Goal: Task Accomplishment & Management: Complete application form

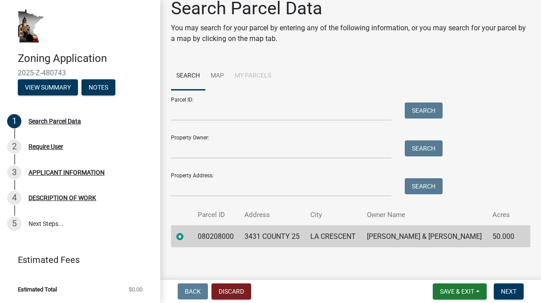
scroll to position [19, 0]
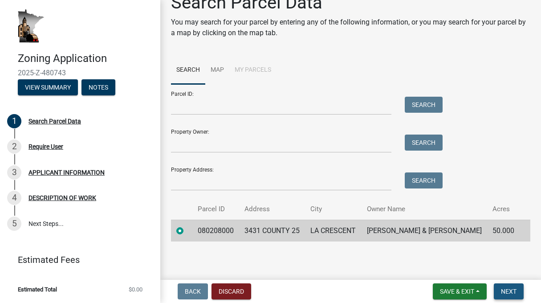
click at [507, 289] on span "Next" at bounding box center [509, 291] width 16 height 7
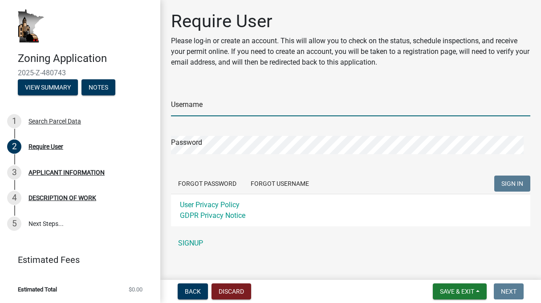
type input "Minnsolar"
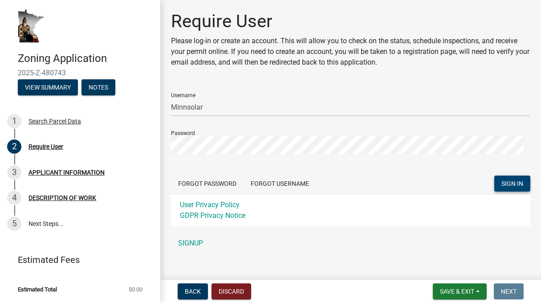
click at [502, 181] on span "SIGN IN" at bounding box center [513, 183] width 22 height 7
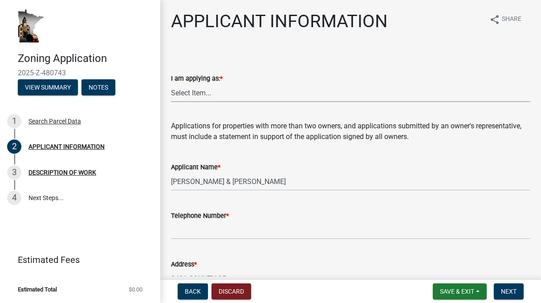
click at [193, 95] on select "Select Item... The sole owner of the property A co-owner of the property with o…" at bounding box center [350, 93] width 359 height 18
click at [171, 84] on select "Select Item... The sole owner of the property A co-owner of the property with o…" at bounding box center [350, 93] width 359 height 18
select select "f73bc555-2faa-4207-ba45-c8fa17744791"
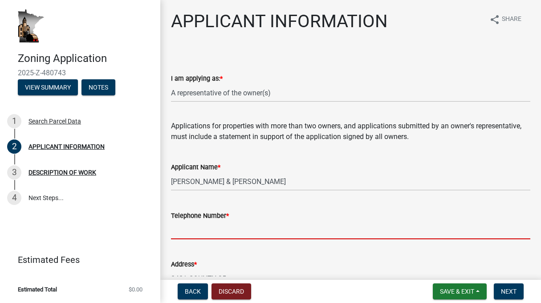
click at [199, 237] on input "Telephone Number *" at bounding box center [350, 230] width 359 height 18
click at [181, 226] on input "Telephone Number *" at bounding box center [350, 230] width 359 height 18
paste input "[PHONE_NUMBER]"
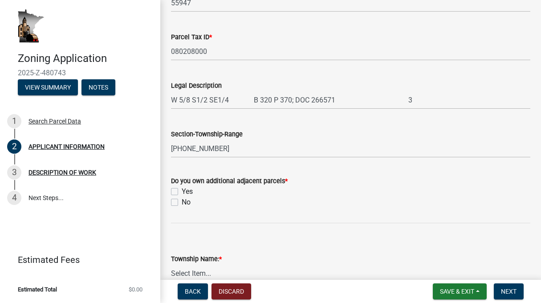
scroll to position [401, 0]
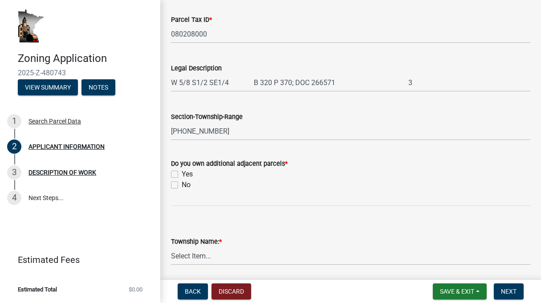
type input "[PHONE_NUMBER]"
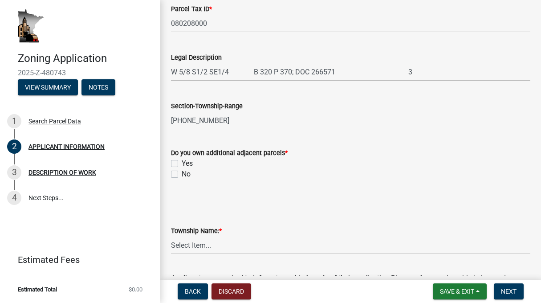
scroll to position [390, 0]
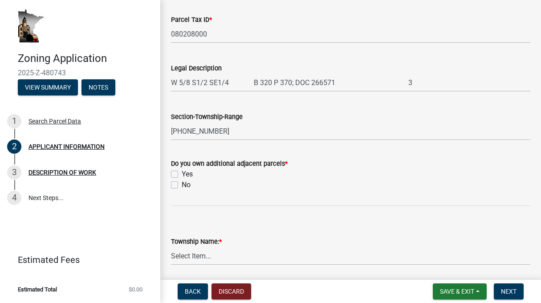
click at [182, 184] on label "No" at bounding box center [186, 185] width 9 height 11
click at [182, 184] on input "No" at bounding box center [185, 183] width 6 height 6
checkbox input "true"
checkbox input "false"
checkbox input "true"
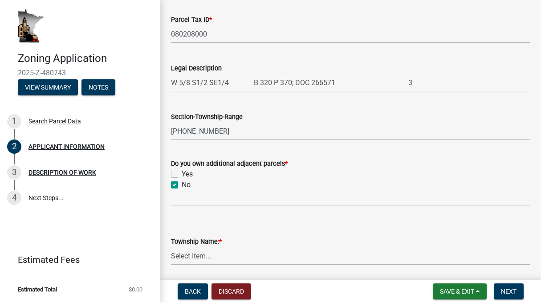
click at [210, 258] on select "Select Item... Black [GEOGRAPHIC_DATA] [GEOGRAPHIC_DATA] [GEOGRAPHIC_DATA] [GEO…" at bounding box center [350, 256] width 359 height 18
click at [171, 247] on select "Select Item... Black [GEOGRAPHIC_DATA] [GEOGRAPHIC_DATA] [GEOGRAPHIC_DATA] [GEO…" at bounding box center [350, 256] width 359 height 18
select select "81c7fadf-c10b-486a-ba53-d59fb5d0dbc6"
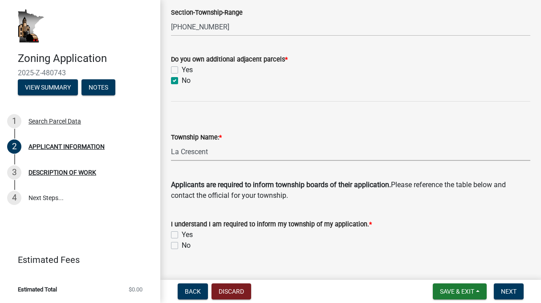
scroll to position [524, 0]
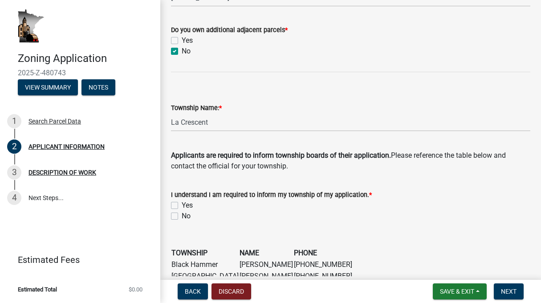
click at [182, 206] on label "Yes" at bounding box center [187, 205] width 11 height 11
click at [182, 206] on input "Yes" at bounding box center [185, 203] width 6 height 6
checkbox input "true"
checkbox input "false"
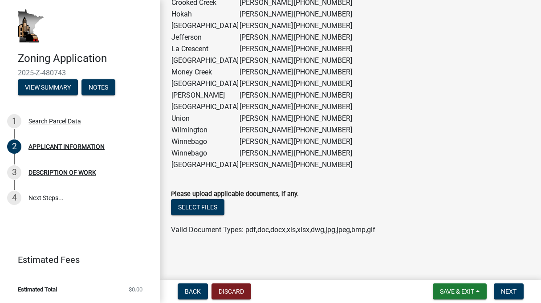
scroll to position [822, 0]
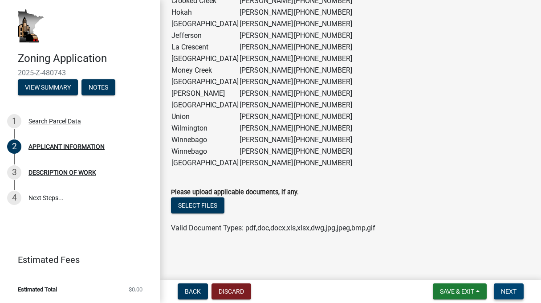
click at [511, 286] on button "Next" at bounding box center [509, 291] width 30 height 16
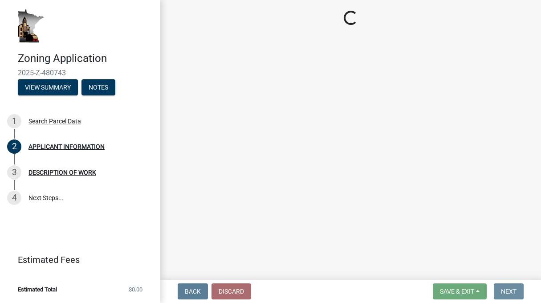
scroll to position [0, 0]
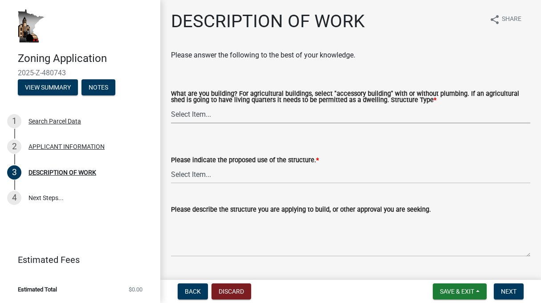
click at [180, 114] on select "Select Item... Single Family Dwelling or "[PERSON_NAME]" Bedroom addition Non-b…" at bounding box center [350, 114] width 359 height 18
click at [171, 106] on select "Select Item... Single Family Dwelling or "[PERSON_NAME]" Bedroom addition Non-b…" at bounding box center [350, 114] width 359 height 18
select select "b3a6beee-04a6-4ced-bc5d-3a63bafb7701"
click at [199, 176] on select "Select Item... Year-Round Residential Seasonal Residential Agricultural Recreat…" at bounding box center [350, 174] width 359 height 18
click at [171, 166] on select "Select Item... Year-Round Residential Seasonal Residential Agricultural Recreat…" at bounding box center [350, 174] width 359 height 18
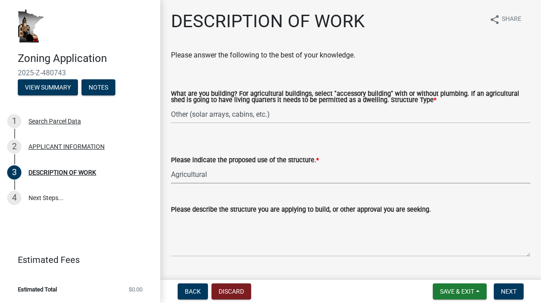
select select "8a50126a-ac8f-44d1-8890-2a914b053a60"
click at [227, 248] on textarea "Please describe the structure you are applying to build, or other approval you …" at bounding box center [350, 236] width 359 height 42
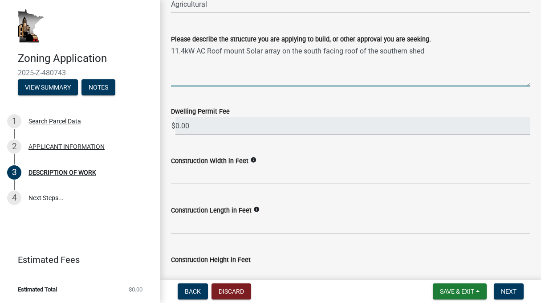
scroll to position [178, 0]
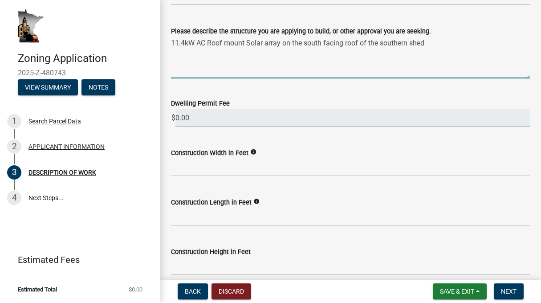
type textarea "11.4kW AC Roof mount Solar array on the south facing roof of the southern shed"
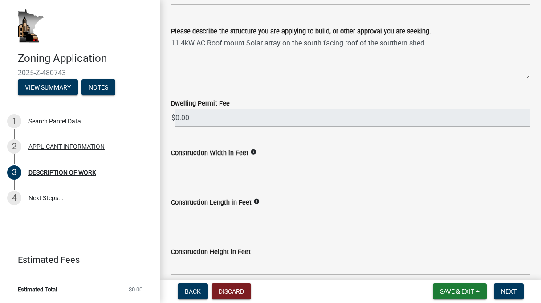
click at [203, 168] on input "text" at bounding box center [350, 167] width 359 height 18
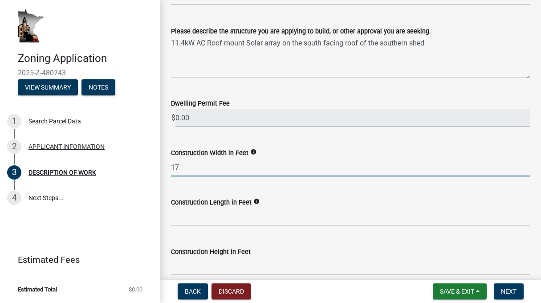
type input "17"
click at [194, 218] on input "text" at bounding box center [350, 217] width 359 height 18
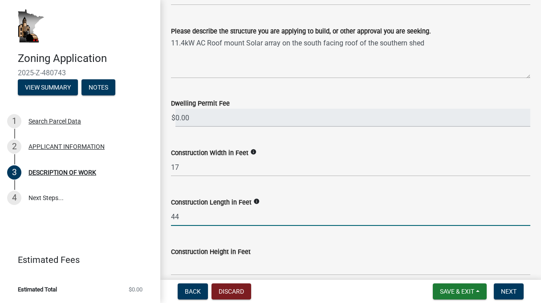
scroll to position [223, 0]
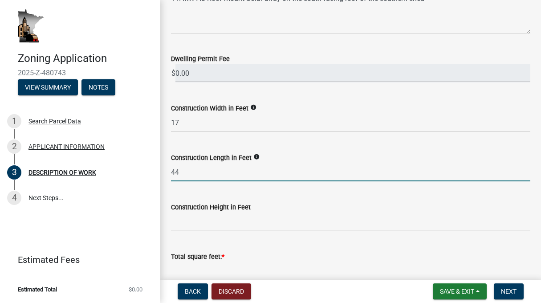
type input "44"
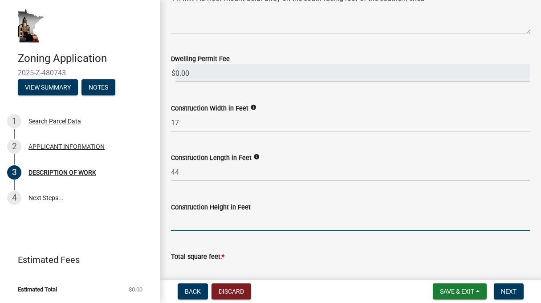
click at [205, 226] on input "text" at bounding box center [350, 221] width 359 height 18
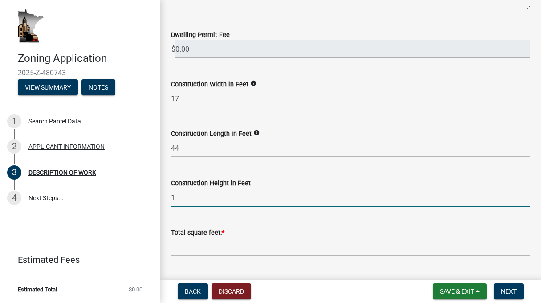
scroll to position [267, 0]
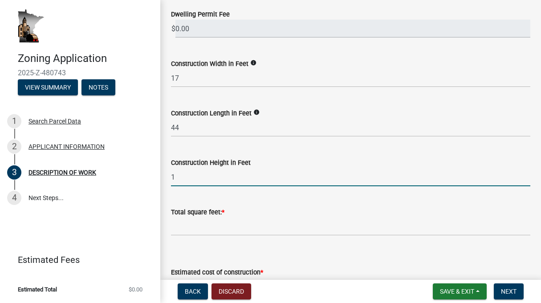
type input "1"
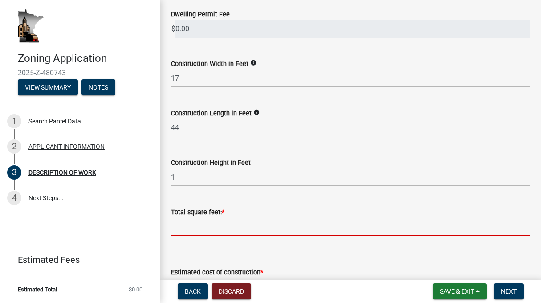
click at [217, 229] on input "text" at bounding box center [350, 226] width 359 height 18
click at [184, 231] on input "text" at bounding box center [350, 226] width 359 height 18
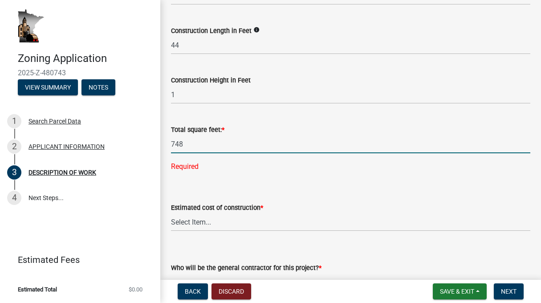
scroll to position [356, 0]
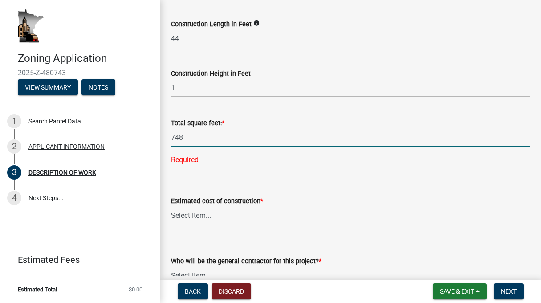
type input "748"
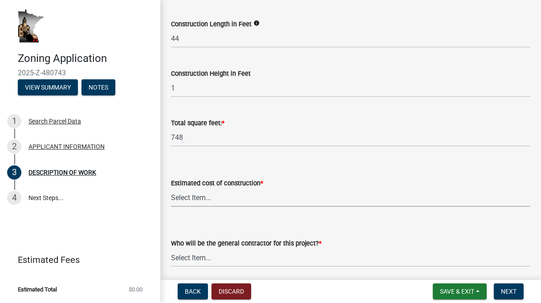
click at [203, 219] on wm-data-entity-input-list "Please answer the following to the best of your knowledge. What are you buildin…" at bounding box center [350, 132] width 359 height 877
click at [190, 258] on select "Select Item... Myself Other" at bounding box center [350, 258] width 359 height 18
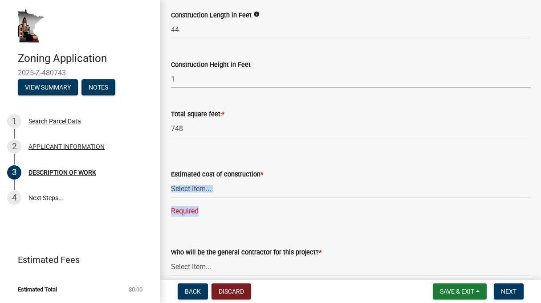
drag, startPoint x: 233, startPoint y: 202, endPoint x: 236, endPoint y: 188, distance: 14.1
click at [236, 188] on div "Estimated cost of construction * Select Item... $0 - $50,000 $50,001 - $100,000…" at bounding box center [350, 181] width 359 height 71
click at [200, 190] on select "Select Item... $0 - $50,000 $50,001 - $100,000 $101,000 - $150,000 $150,001 or …" at bounding box center [350, 189] width 359 height 18
click at [171, 180] on select "Select Item... $0 - $50,000 $50,001 - $100,000 $101,000 - $150,000 $150,001 or …" at bounding box center [350, 189] width 359 height 18
select select "b77d4c88-b606-4875-889f-ef493ebc67f8"
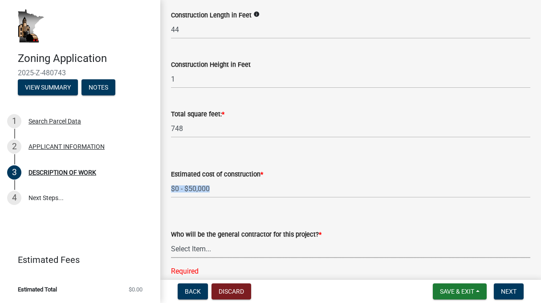
click at [200, 251] on select "Select Item... Myself Other" at bounding box center [350, 249] width 359 height 18
click at [171, 240] on select "Select Item... Myself Other" at bounding box center [350, 249] width 359 height 18
select select "07ce3bd5-44c8-48c7-a7da-ecbfde3ea753"
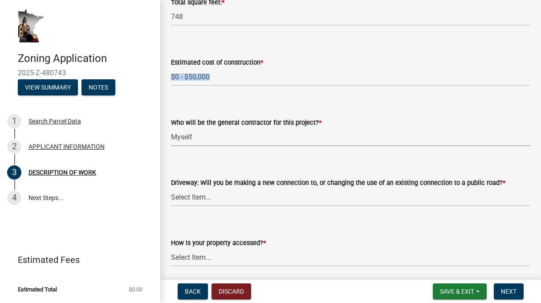
scroll to position [499, 0]
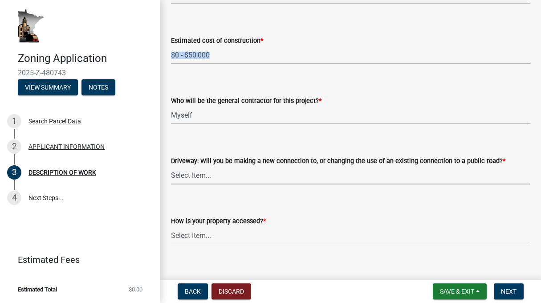
click at [200, 179] on select "Select Item... I am installing a new driveway access to a public road I am chan…" at bounding box center [350, 175] width 359 height 18
click at [171, 167] on select "Select Item... I am installing a new driveway access to a public road I am chan…" at bounding box center [350, 175] width 359 height 18
select select "865858fb-cec4-4771-ade1-629df977e661"
click at [194, 236] on select "Select Item... Access is off a state highway Access is off a county road Access…" at bounding box center [350, 235] width 359 height 18
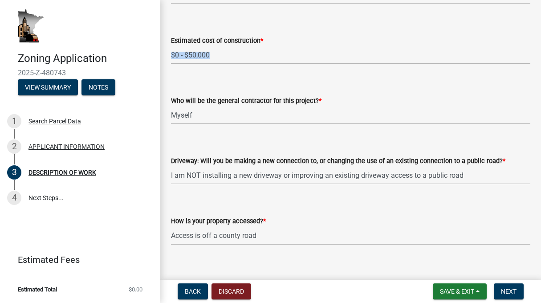
click at [171, 227] on select "Select Item... Access is off a state highway Access is off a county road Access…" at bounding box center [350, 235] width 359 height 18
select select "cef96780-4810-40e3-9d85-228a56ab53a8"
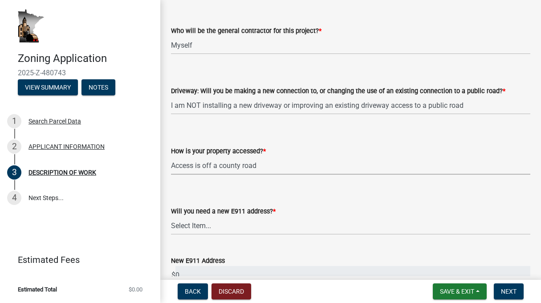
scroll to position [686, 0]
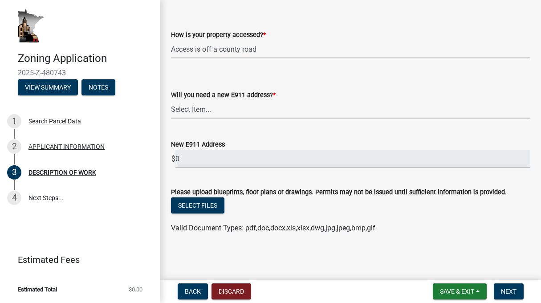
click at [188, 110] on select "Select Item... Yes No" at bounding box center [350, 109] width 359 height 18
click at [171, 118] on select "Select Item... Yes No" at bounding box center [350, 109] width 359 height 18
select select "79149638-379e-4eb8-8707-a078303474c9"
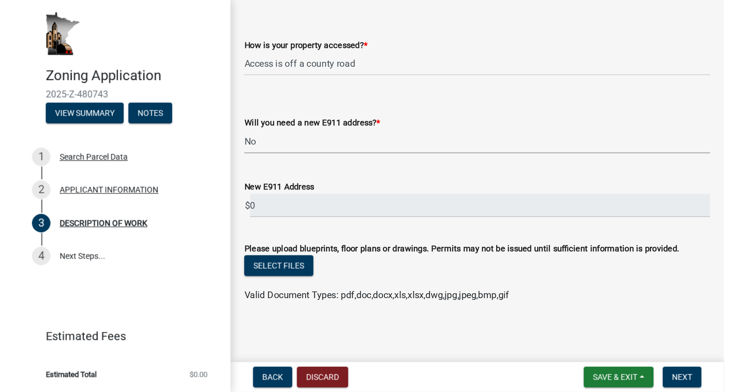
scroll to position [596, 0]
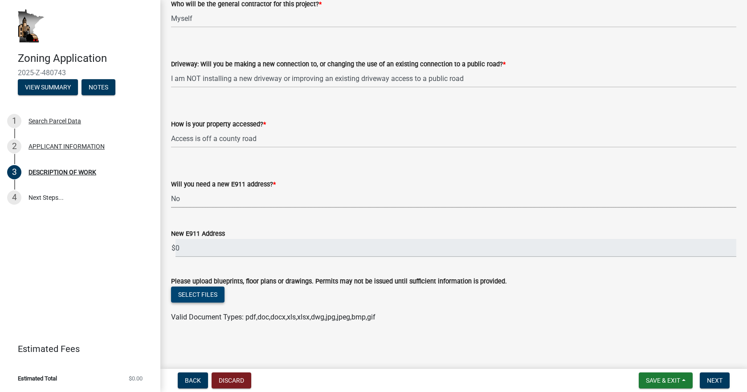
click at [192, 294] on button "Select files" at bounding box center [197, 295] width 53 height 16
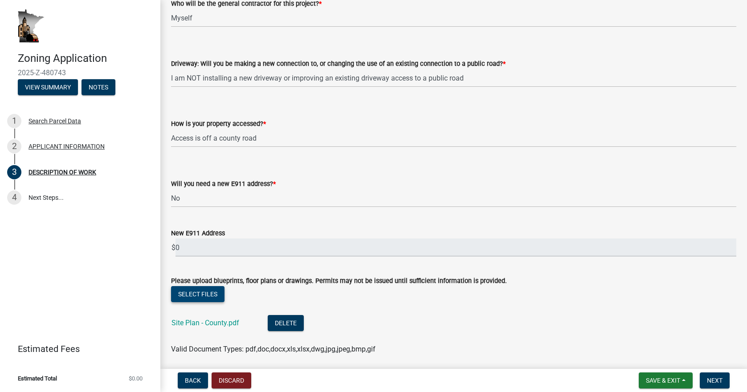
scroll to position [629, 0]
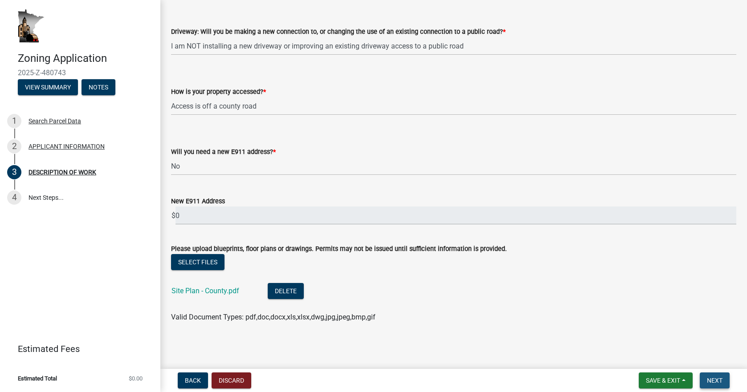
click at [541, 302] on span "Next" at bounding box center [715, 380] width 16 height 7
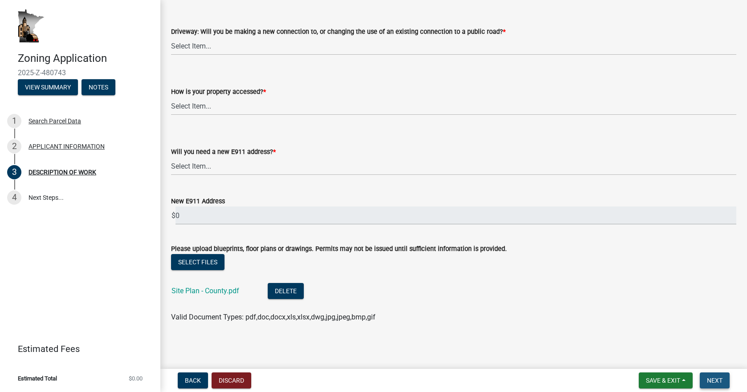
scroll to position [0, 0]
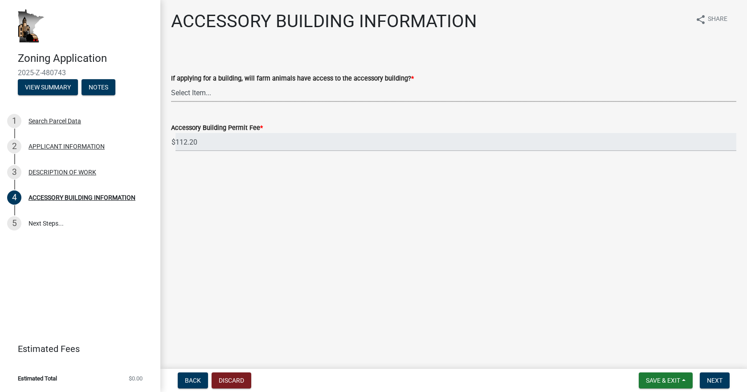
click at [200, 93] on select "Select Item... Yes No" at bounding box center [453, 93] width 565 height 18
click at [171, 84] on select "Select Item... Yes No" at bounding box center [453, 93] width 565 height 18
select select "88703b1b-78c7-4d2b-862c-09a913535c10"
click at [541, 302] on span "Next" at bounding box center [715, 380] width 16 height 7
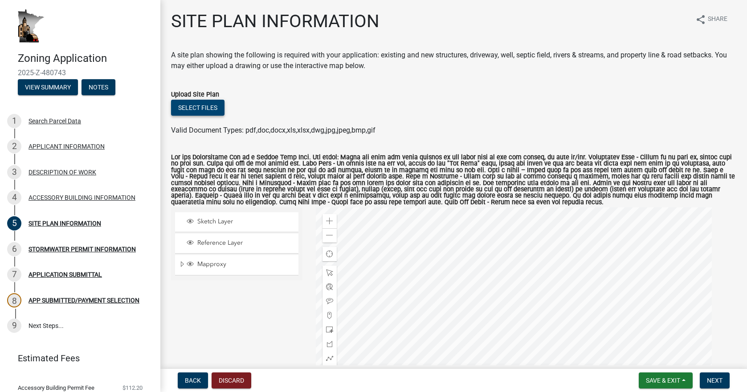
click at [195, 107] on button "Select files" at bounding box center [197, 108] width 53 height 16
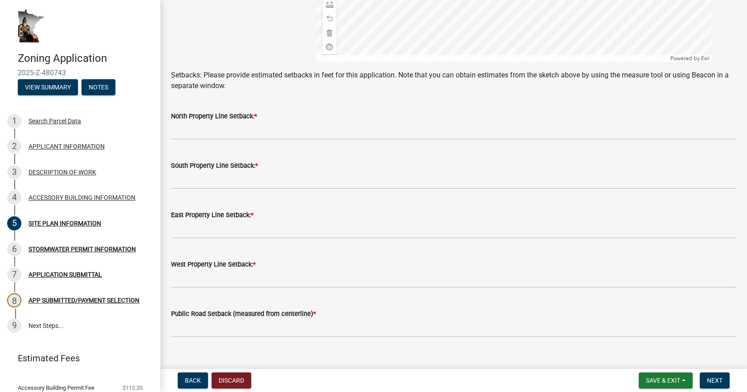
scroll to position [416, 0]
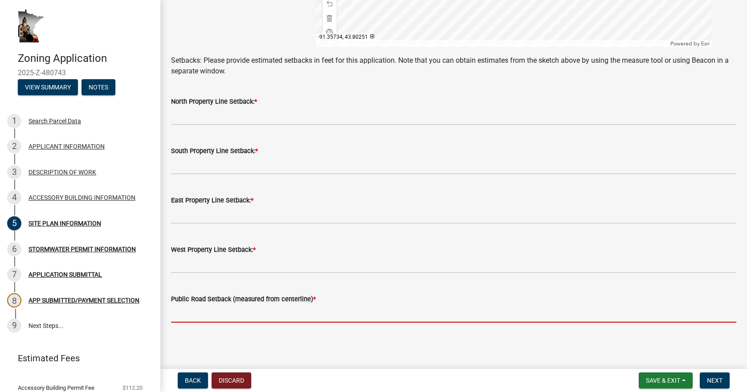
click at [230, 302] on input "text" at bounding box center [453, 314] width 565 height 18
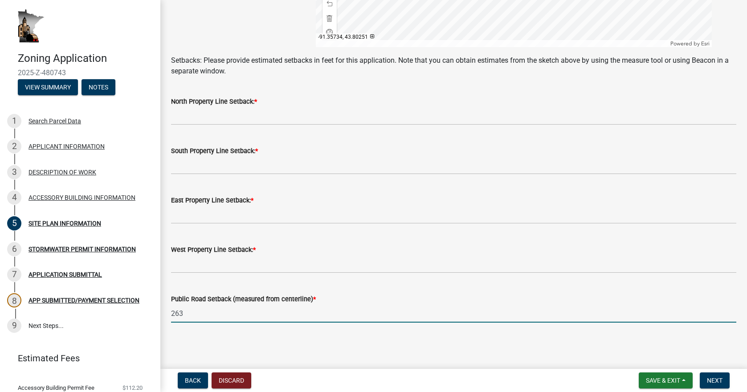
type input "263"
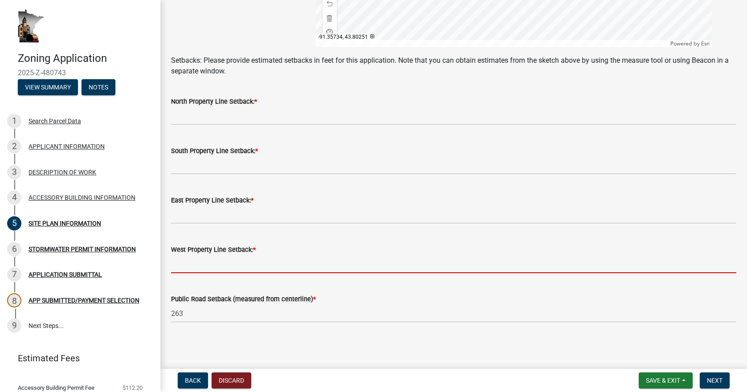
click at [195, 268] on input "text" at bounding box center [453, 264] width 565 height 18
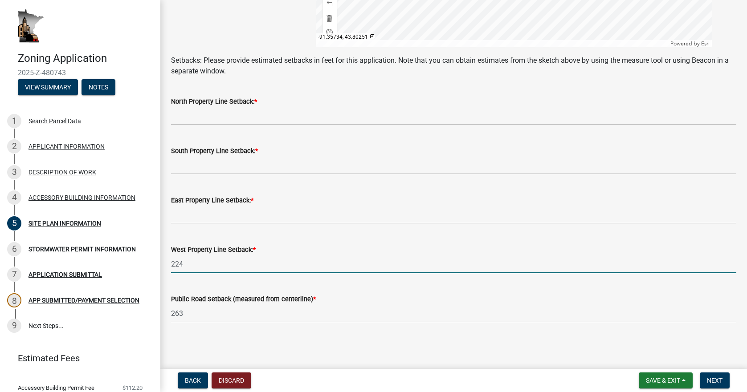
type input "224"
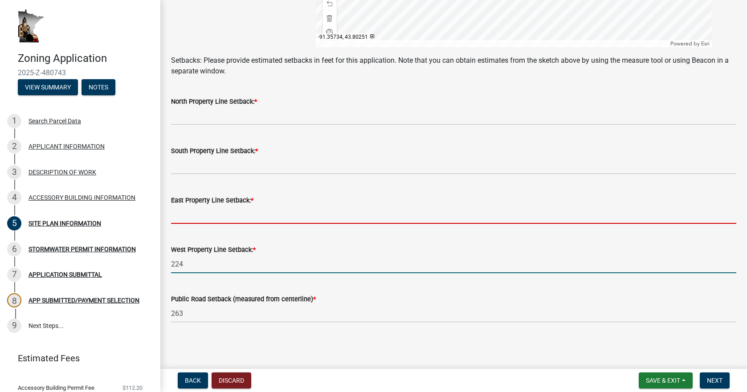
click at [195, 215] on input "text" at bounding box center [453, 215] width 565 height 18
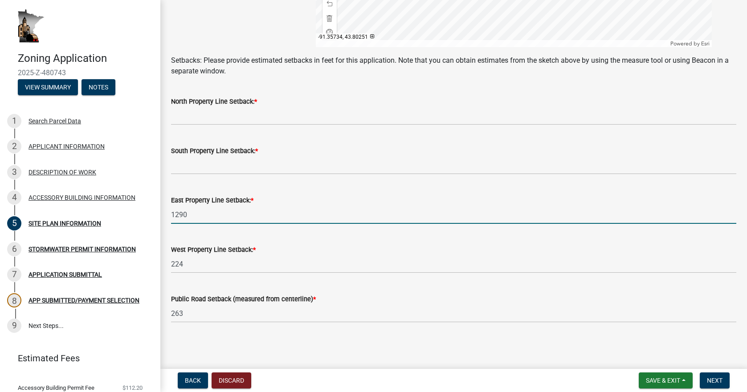
type input "1290"
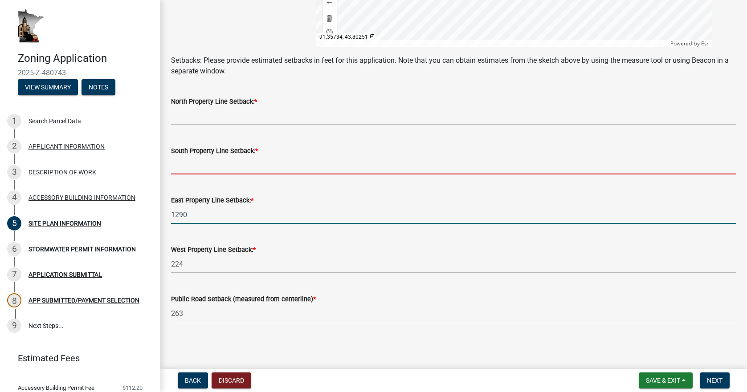
click at [187, 167] on input "text" at bounding box center [453, 165] width 565 height 18
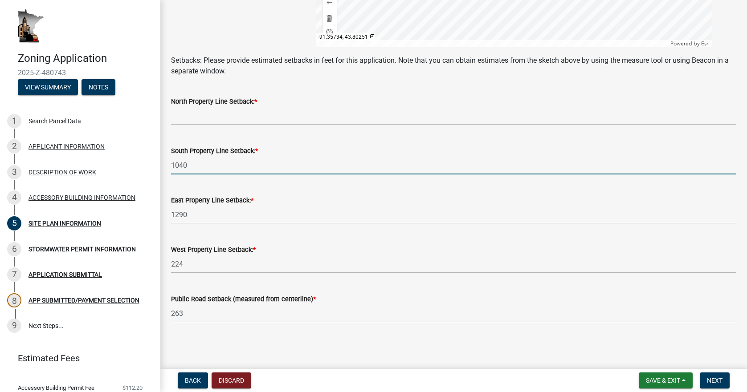
type input "1040"
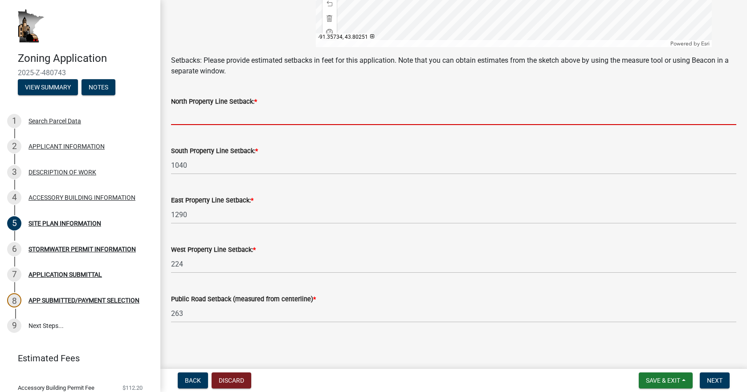
click at [195, 119] on input "text" at bounding box center [453, 116] width 565 height 18
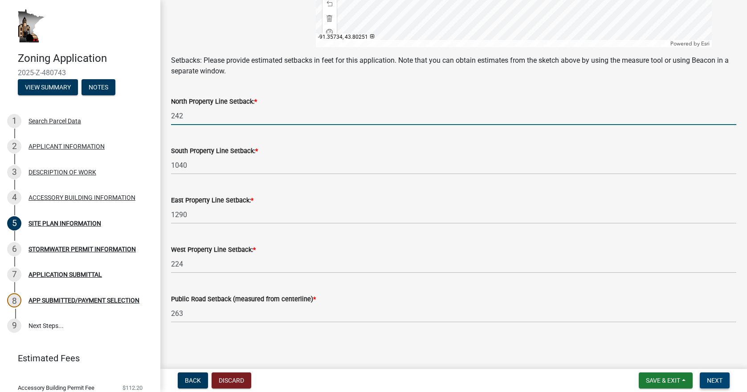
type input "242"
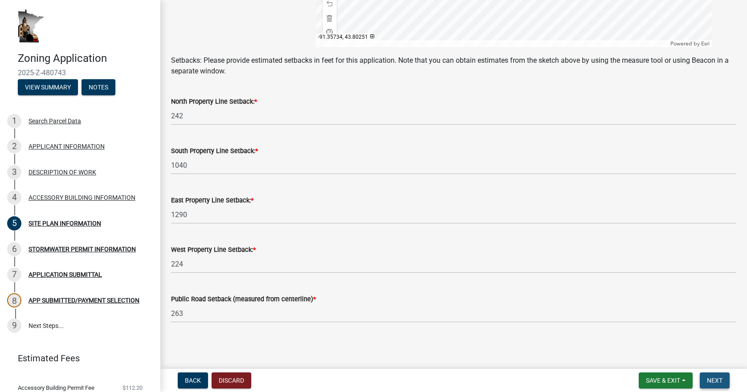
click at [541, 302] on span "Next" at bounding box center [715, 380] width 16 height 7
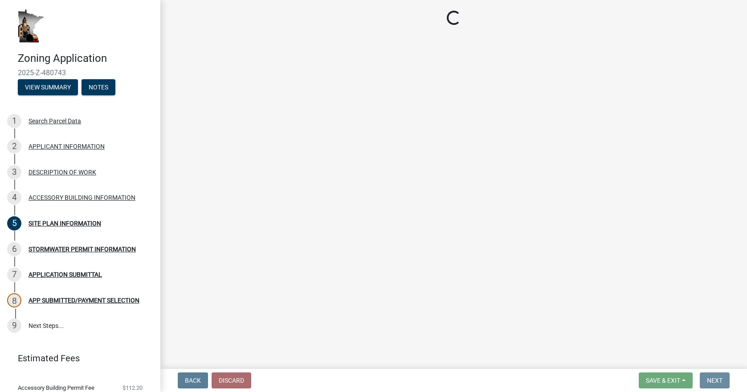
scroll to position [0, 0]
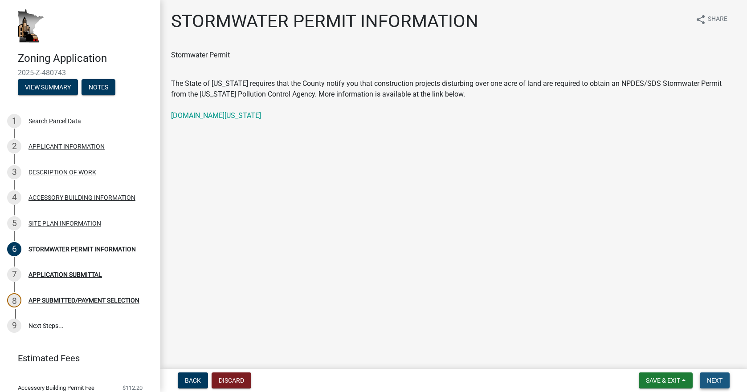
click at [541, 302] on span "Next" at bounding box center [715, 380] width 16 height 7
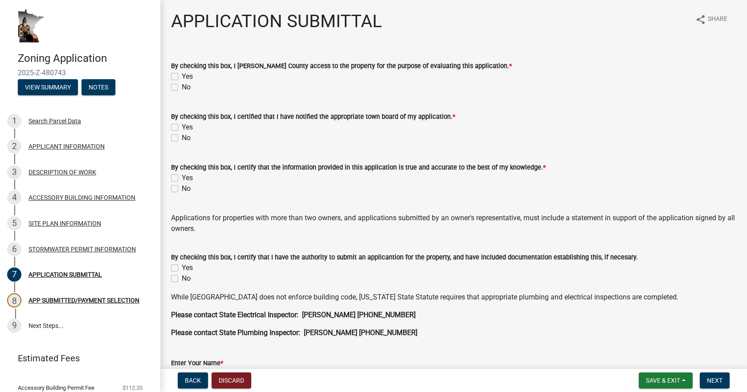
click at [182, 75] on label "Yes" at bounding box center [187, 76] width 11 height 11
click at [182, 75] on input "Yes" at bounding box center [185, 74] width 6 height 6
checkbox input "true"
checkbox input "false"
click at [182, 127] on label "Yes" at bounding box center [187, 127] width 11 height 11
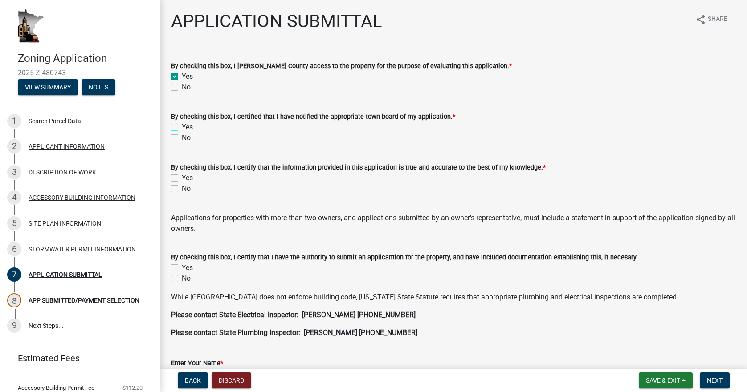
click at [182, 127] on input "Yes" at bounding box center [185, 125] width 6 height 6
checkbox input "true"
checkbox input "false"
click at [182, 180] on label "Yes" at bounding box center [187, 178] width 11 height 11
click at [182, 179] on input "Yes" at bounding box center [185, 176] width 6 height 6
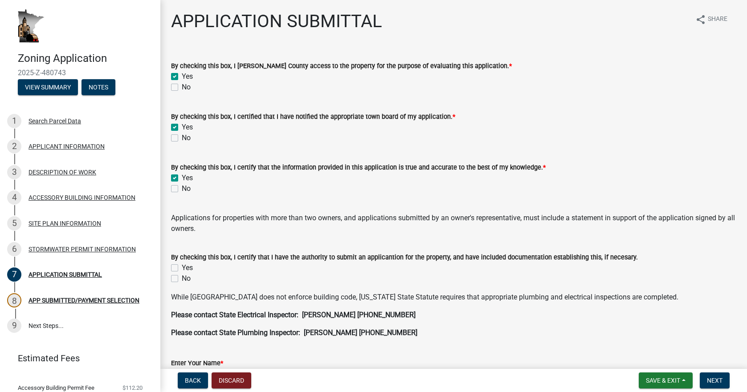
checkbox input "true"
checkbox input "false"
click at [182, 268] on label "Yes" at bounding box center [187, 268] width 11 height 11
click at [182, 268] on input "Yes" at bounding box center [185, 266] width 6 height 6
checkbox input "true"
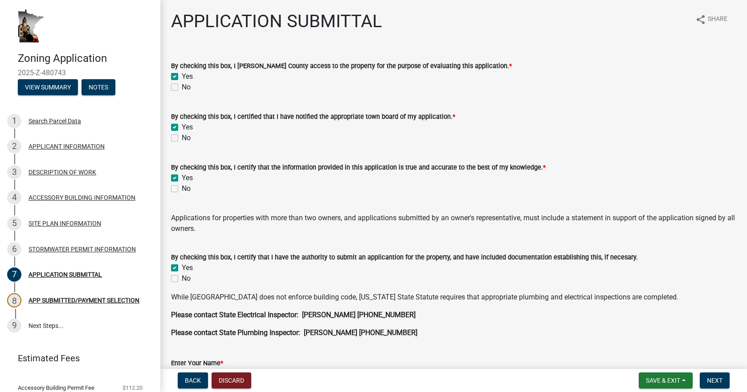
checkbox input "false"
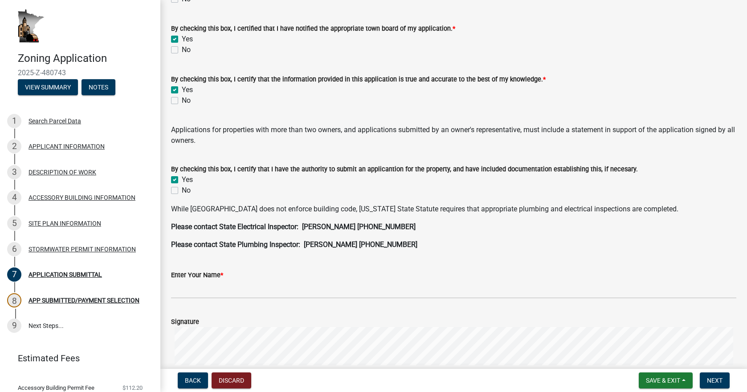
scroll to position [89, 0]
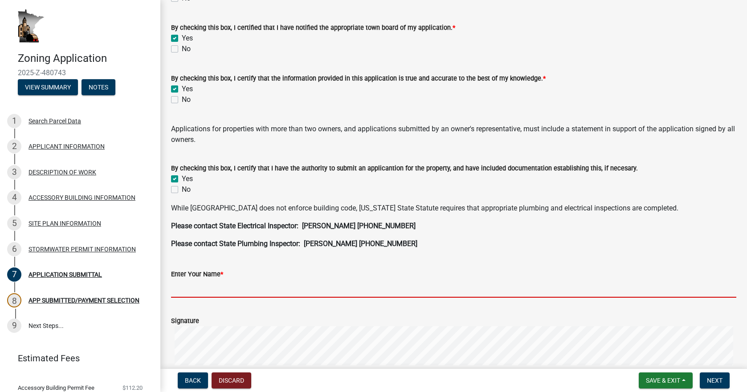
click at [197, 292] on input "Enter Your Name *" at bounding box center [453, 289] width 565 height 18
type input "[PERSON_NAME]"
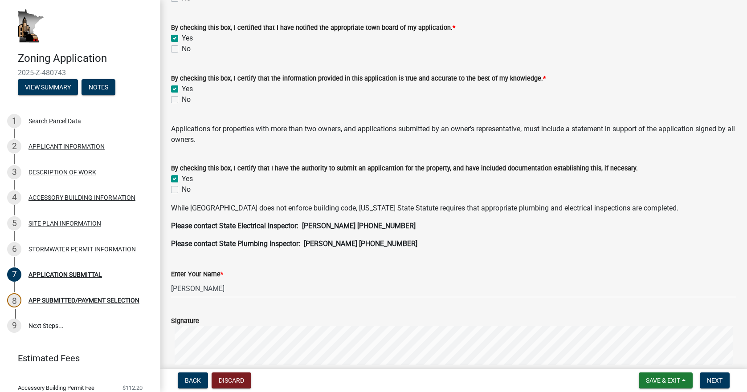
click at [259, 302] on form "Signature Clear" at bounding box center [453, 358] width 565 height 106
click at [541, 302] on span "Next" at bounding box center [715, 380] width 16 height 7
